Goal: Communication & Community: Ask a question

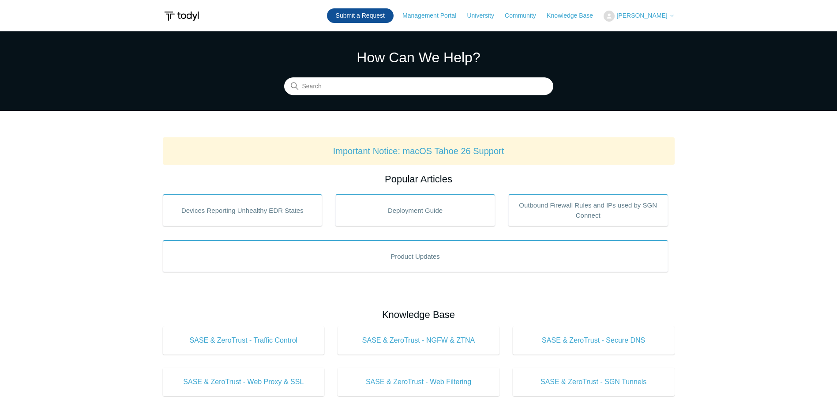
click at [391, 15] on link "Submit a Request" at bounding box center [360, 15] width 67 height 15
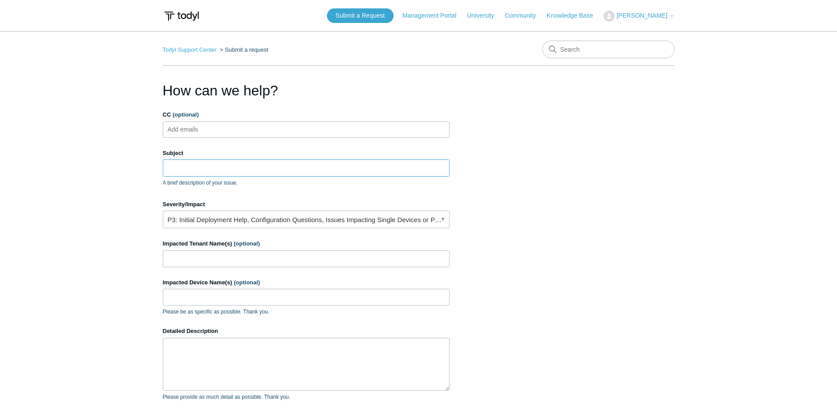
click at [225, 169] on input "Subject" at bounding box center [306, 167] width 287 height 17
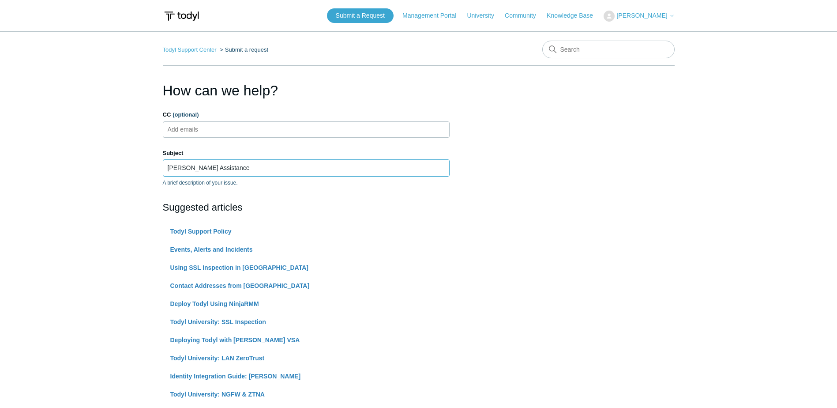
type input "[PERSON_NAME] Assistance"
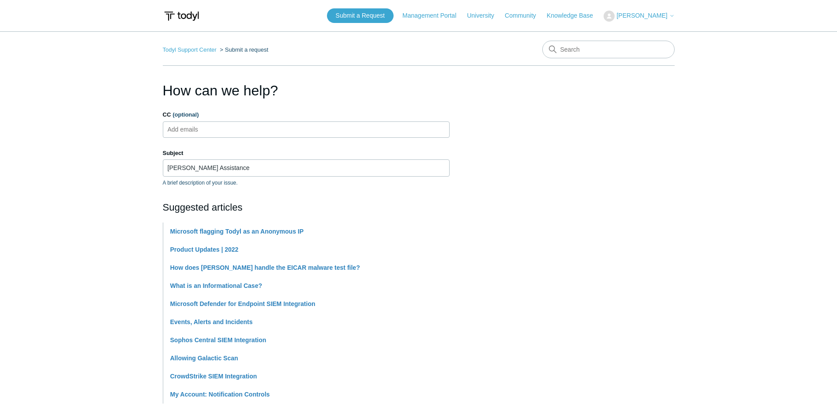
click at [66, 169] on main "Todyl Support Center Submit a request How can we help? CC (optional) Add emails…" at bounding box center [418, 365] width 837 height 669
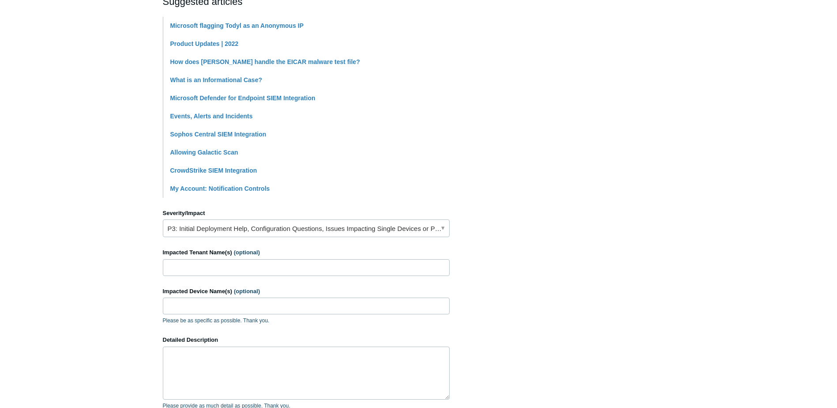
scroll to position [221, 0]
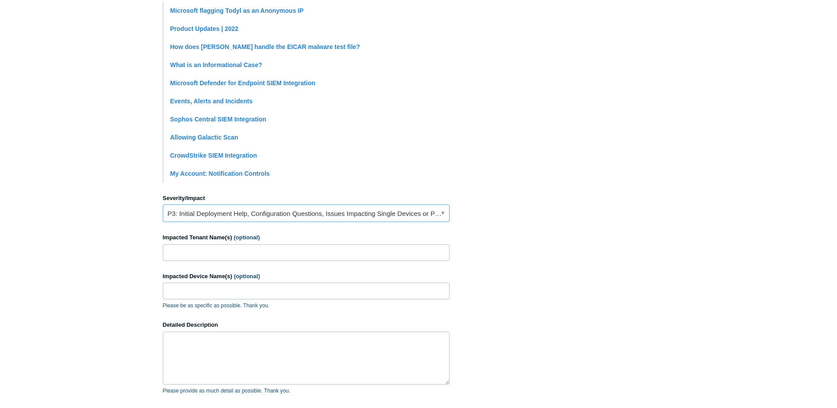
click at [255, 209] on link "P3: Initial Deployment Help, Configuration Questions, Issues Impacting Single D…" at bounding box center [306, 213] width 287 height 18
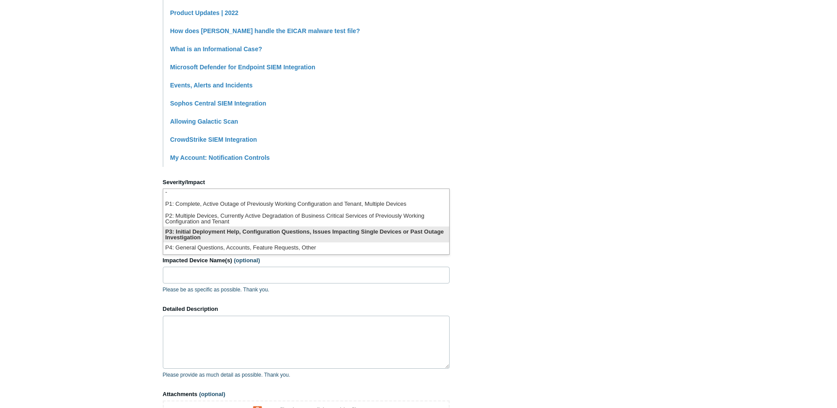
scroll to position [265, 0]
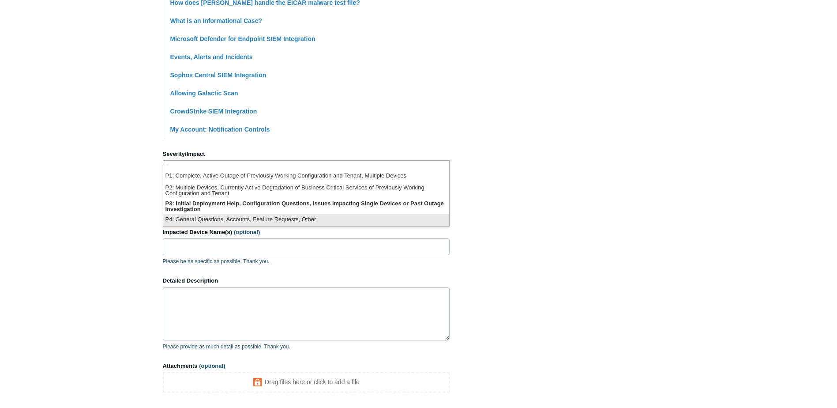
click at [282, 223] on li "P4: General Questions, Accounts, Feature Requests, Other" at bounding box center [306, 220] width 286 height 12
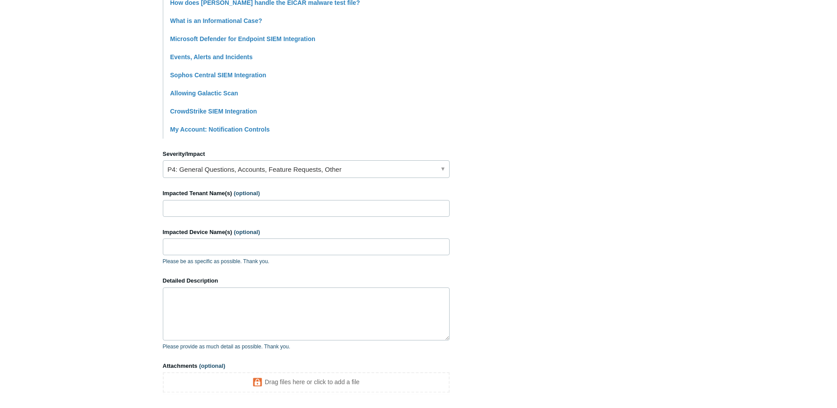
click at [89, 222] on main "Todyl Support Center Submit a request How can we help? CC (optional) Add emails…" at bounding box center [418, 101] width 837 height 669
click at [222, 207] on input "Impacted Tenant Name(s) (optional)" at bounding box center [306, 208] width 287 height 17
click at [199, 308] on textarea "Detailed Description" at bounding box center [306, 313] width 287 height 53
click at [223, 251] on input "Impacted Device Name(s) (optional)" at bounding box center [306, 246] width 287 height 17
paste input "us-web1-iis12"
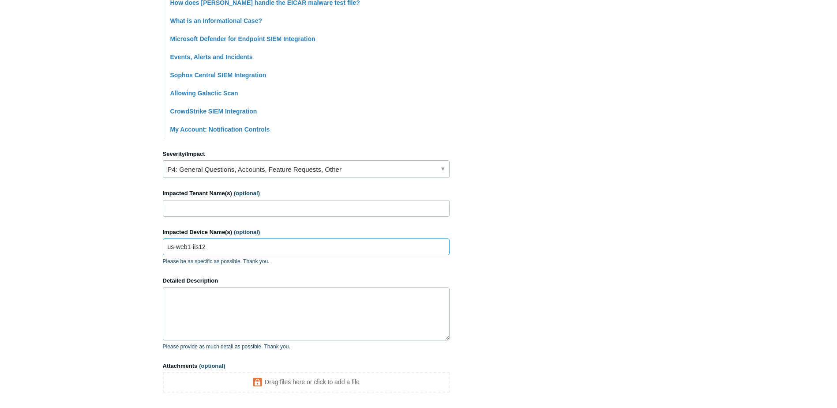
type input "us-web1-iis12"
click at [117, 299] on main "Todyl Support Center Submit a request How can we help? CC (optional) Add emails…" at bounding box center [418, 101] width 837 height 669
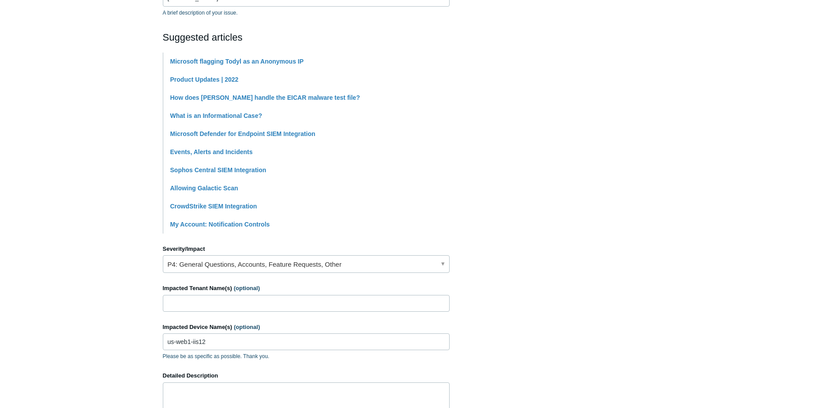
scroll to position [266, 0]
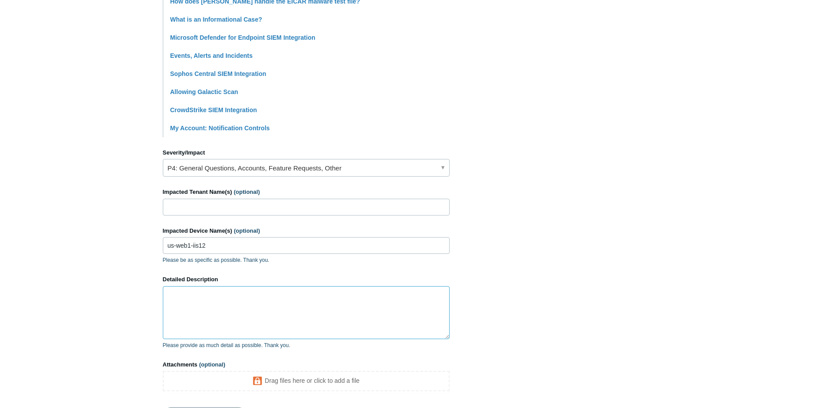
click at [228, 316] on textarea "Detailed Description" at bounding box center [306, 312] width 287 height 53
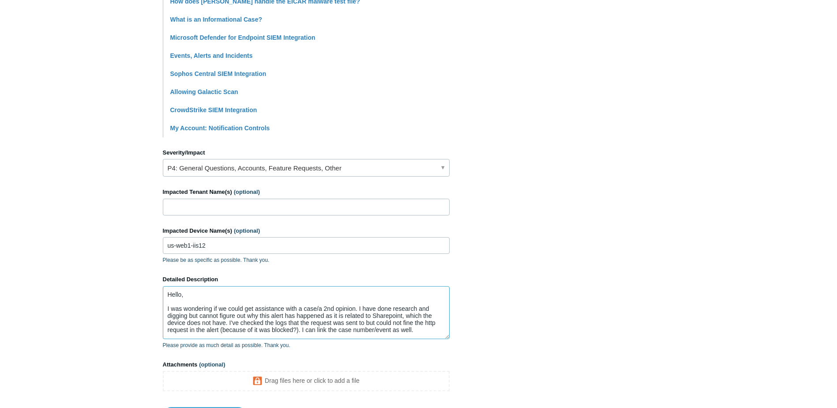
click at [438, 330] on textarea "Hello, I was wondering if we could get assistance with a case/a 2nd opinion. I …" at bounding box center [306, 312] width 287 height 53
paste textarea "0098857144340347"
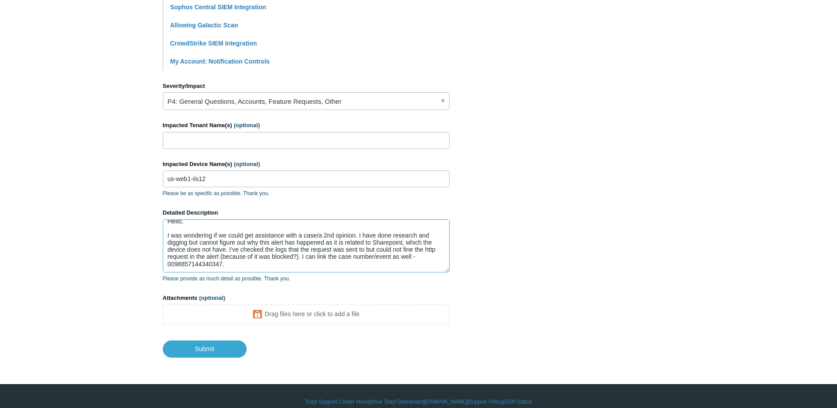
scroll to position [344, 0]
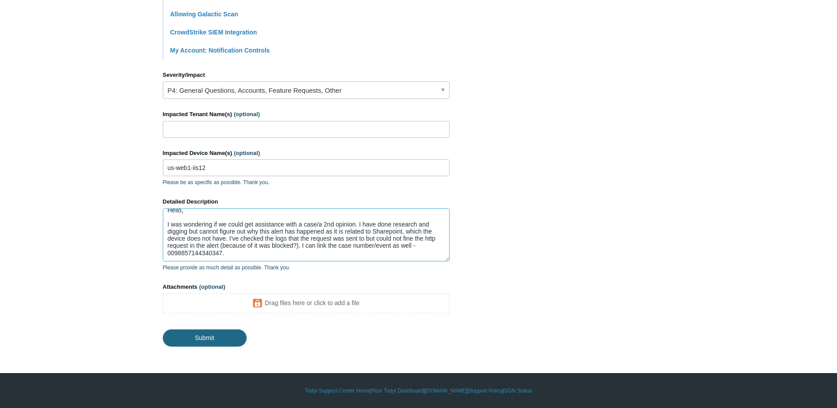
type textarea "Hello, I was wondering if we could get assistance with a case/a 2nd opinion. I …"
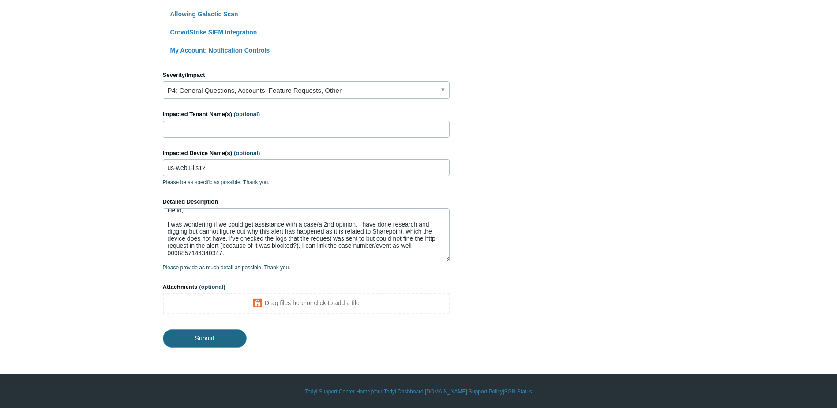
click at [202, 338] on input "Submit" at bounding box center [205, 338] width 84 height 18
